Goal: Transaction & Acquisition: Purchase product/service

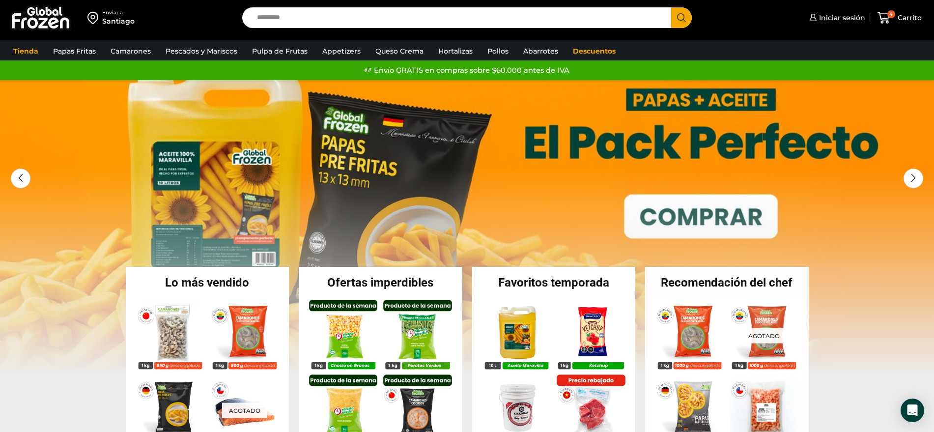
click at [515, 15] on input "Search input" at bounding box center [459, 17] width 415 height 21
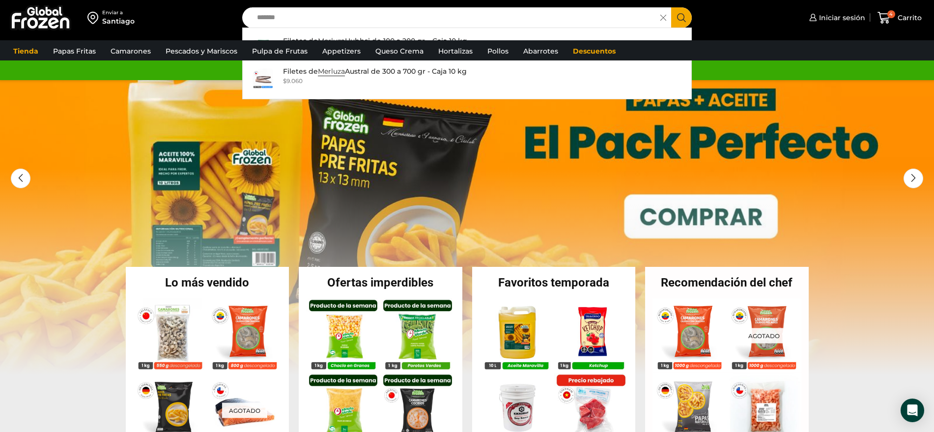
type input "*******"
click at [686, 17] on icon "Search button" at bounding box center [681, 17] width 9 height 9
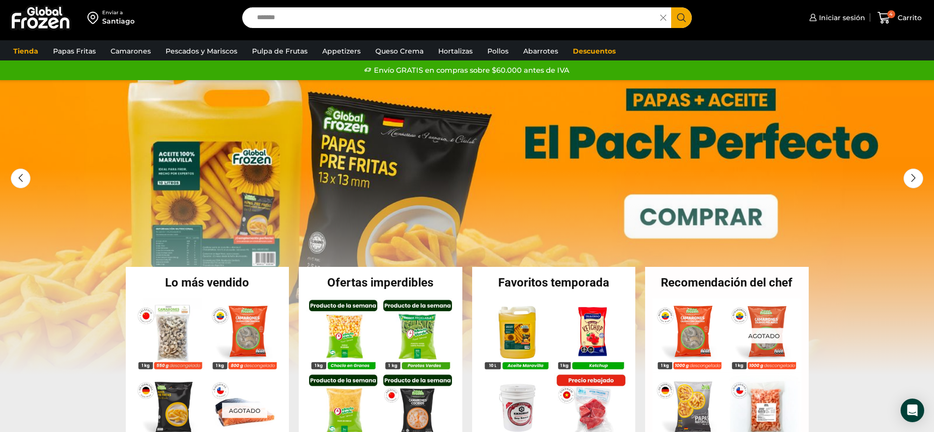
click at [686, 17] on icon "Search button" at bounding box center [681, 17] width 9 height 9
click at [680, 19] on icon "Search button" at bounding box center [681, 17] width 9 height 9
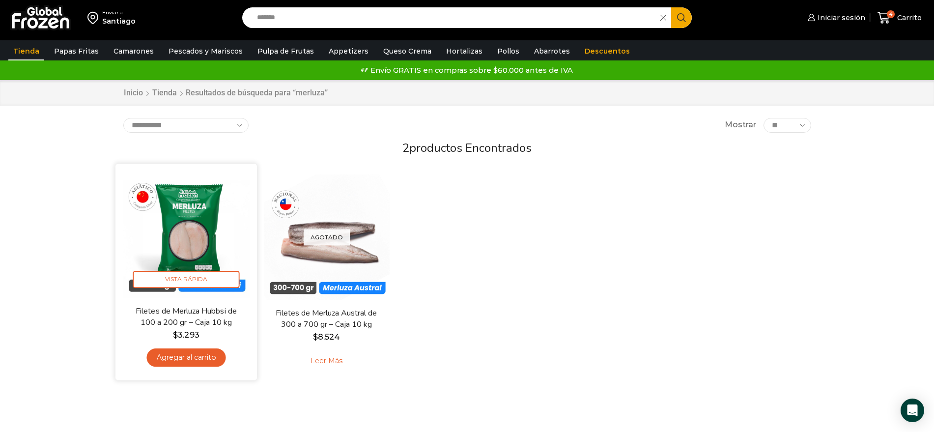
click at [188, 252] on img at bounding box center [186, 235] width 127 height 127
